Goal: Transaction & Acquisition: Purchase product/service

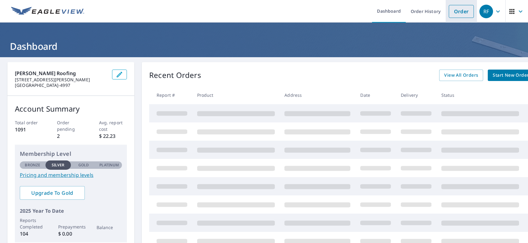
click at [452, 11] on link "Order" at bounding box center [461, 11] width 25 height 13
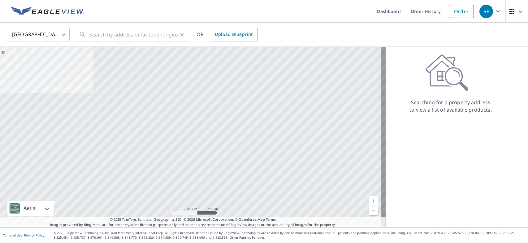
click at [87, 34] on div "​" at bounding box center [133, 35] width 114 height 14
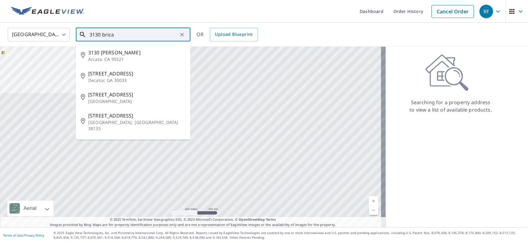
click at [109, 35] on input "3130 brica" at bounding box center [133, 34] width 88 height 17
click at [123, 34] on input "3130 briaca" at bounding box center [133, 34] width 88 height 17
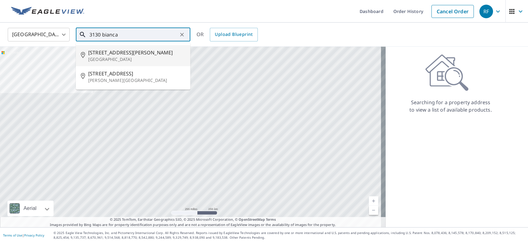
click at [113, 54] on span "[STREET_ADDRESS][PERSON_NAME]" at bounding box center [136, 52] width 97 height 7
type input "[STREET_ADDRESS]"
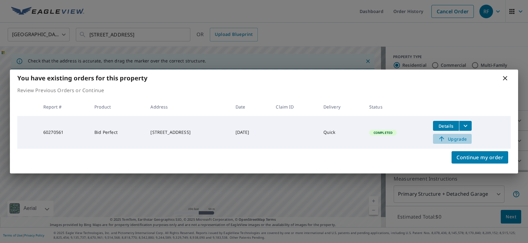
click at [461, 139] on span "Upgrade" at bounding box center [452, 138] width 31 height 7
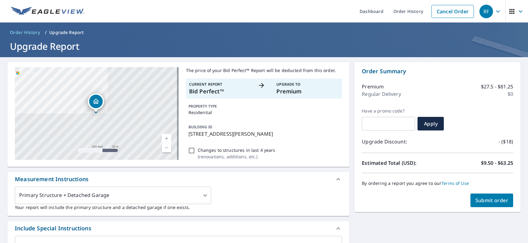
click at [489, 201] on span "Submit order" at bounding box center [491, 200] width 33 height 7
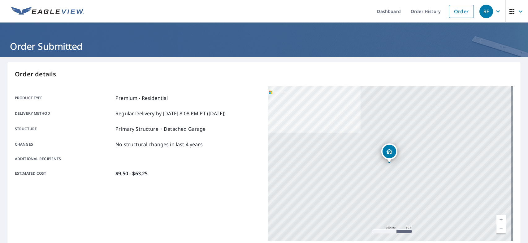
click at [388, 163] on div at bounding box center [389, 162] width 2 height 2
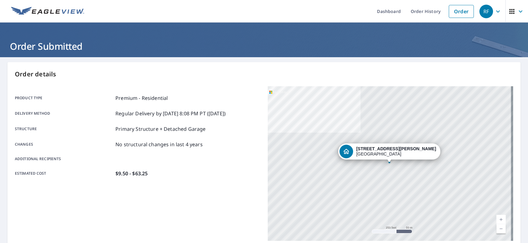
click at [496, 219] on link "Current Level 17, Zoom In" at bounding box center [500, 219] width 9 height 9
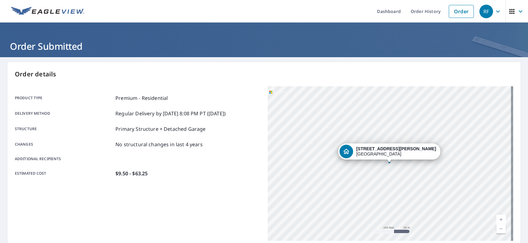
click at [496, 219] on link "Current Level 18, Zoom In" at bounding box center [500, 219] width 9 height 9
click at [496, 219] on link "Current Level 19, Zoom In" at bounding box center [500, 219] width 9 height 9
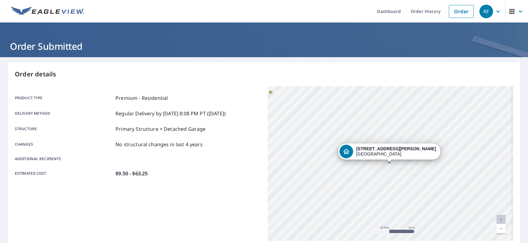
click at [496, 219] on link "Current Level 20, Zoom In Disabled" at bounding box center [500, 219] width 9 height 9
click at [497, 219] on link "Current Level 20, Zoom In Disabled" at bounding box center [500, 219] width 9 height 9
click at [496, 228] on link "Current Level 20, Zoom Out" at bounding box center [500, 228] width 9 height 9
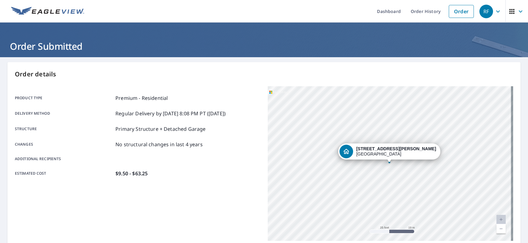
click at [496, 228] on link "Current Level 20, Zoom Out" at bounding box center [500, 228] width 9 height 9
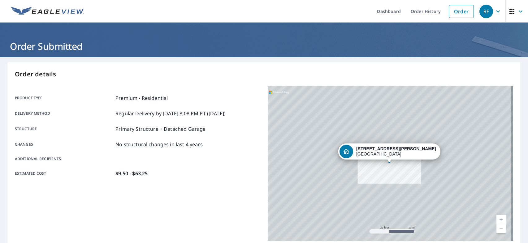
click at [496, 228] on link "Current Level 19.11681366498275, Zoom Out" at bounding box center [500, 228] width 9 height 9
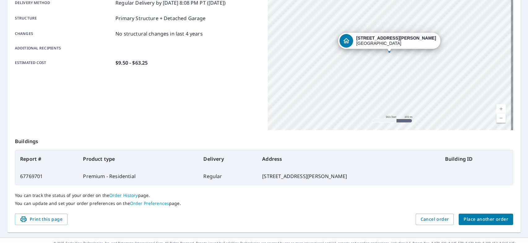
scroll to position [116, 0]
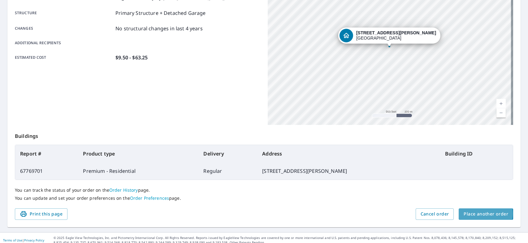
click at [474, 214] on span "Place another order" at bounding box center [486, 214] width 45 height 8
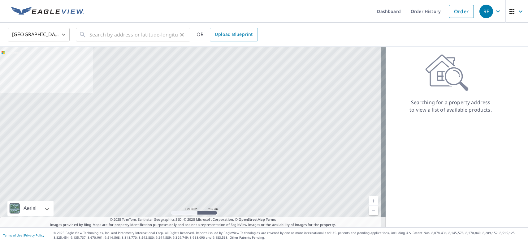
click at [85, 35] on icon at bounding box center [82, 34] width 7 height 7
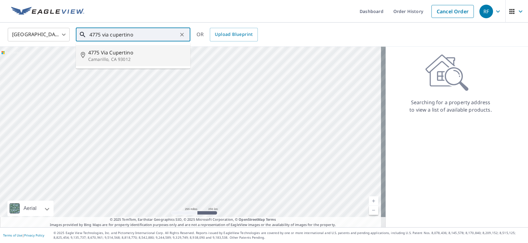
click at [105, 51] on span "4775 Via Cupertino" at bounding box center [136, 52] width 97 height 7
type input "[STREET_ADDRESS]"
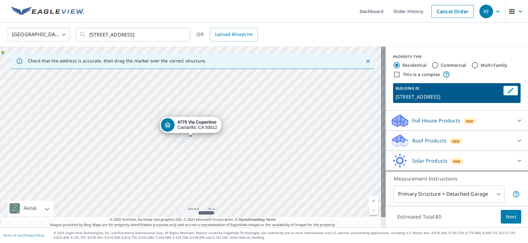
click at [420, 140] on p "Roof Products" at bounding box center [429, 140] width 34 height 7
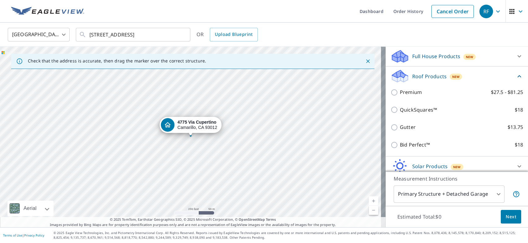
scroll to position [66, 0]
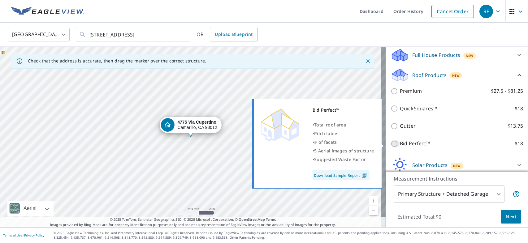
click at [391, 142] on input "Bid Perfect™ $18" at bounding box center [395, 143] width 9 height 7
checkbox input "true"
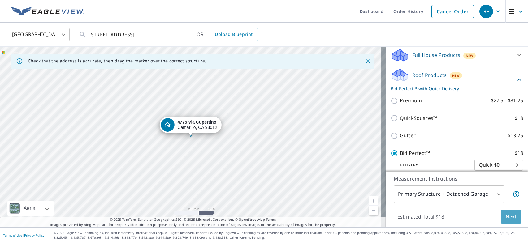
click at [506, 215] on span "Next" at bounding box center [511, 217] width 11 height 8
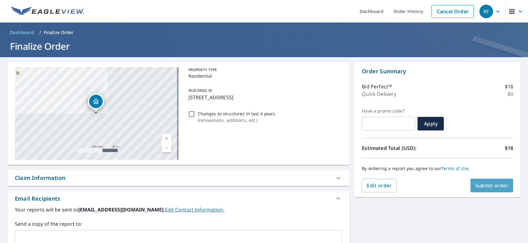
click at [487, 184] on span "Submit order" at bounding box center [491, 185] width 33 height 7
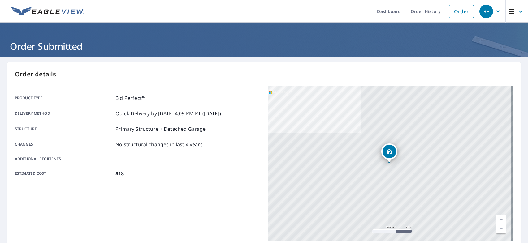
click at [497, 218] on link "Current Level 17, Zoom In" at bounding box center [500, 219] width 9 height 9
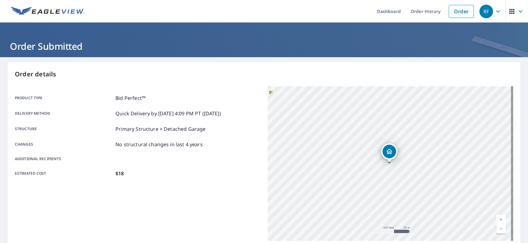
click at [497, 218] on link "Current Level 18, Zoom In" at bounding box center [500, 219] width 9 height 9
click at [497, 218] on link "Current Level 19, Zoom In" at bounding box center [500, 219] width 9 height 9
click at [496, 218] on link "Current Level 20, Zoom In Disabled" at bounding box center [500, 219] width 9 height 9
